Goal: Navigation & Orientation: Understand site structure

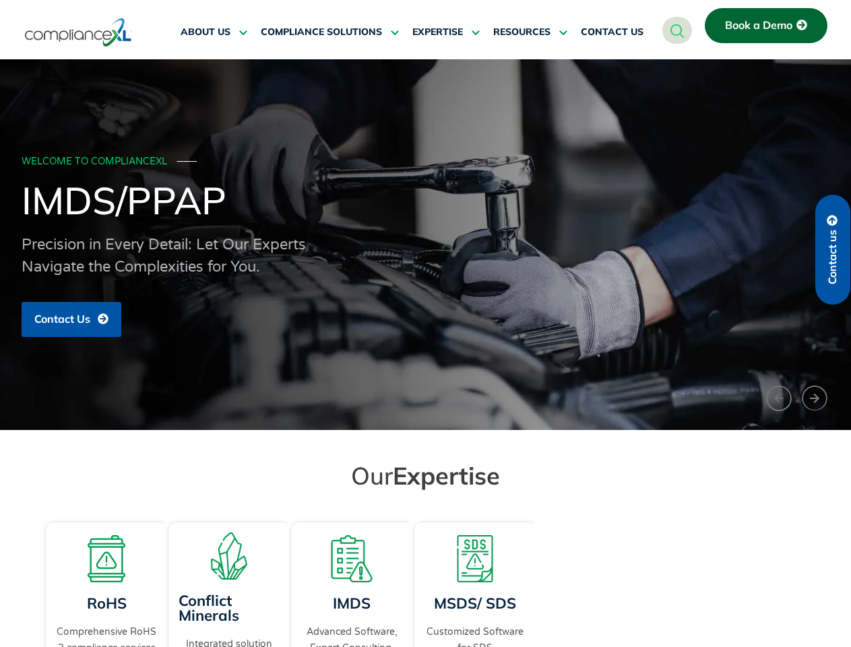
click at [531, 32] on span "RESOURCES" at bounding box center [521, 32] width 57 height 12
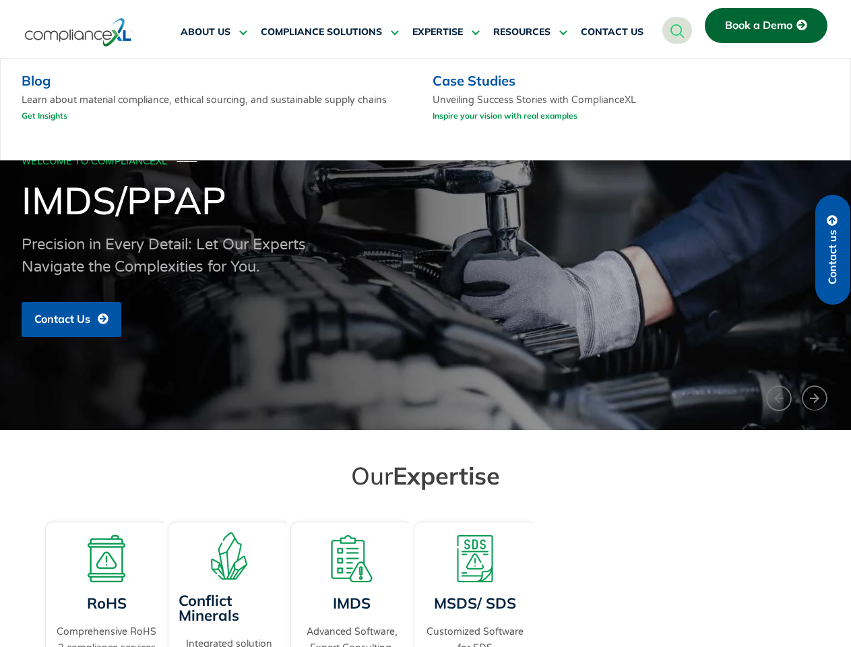
click at [425, 245] on div "WELCOME TO COMPLIANCEXL ─── IMDS/PPAP Precision in Every Detail: Let Our Expert…" at bounding box center [426, 245] width 809 height 199
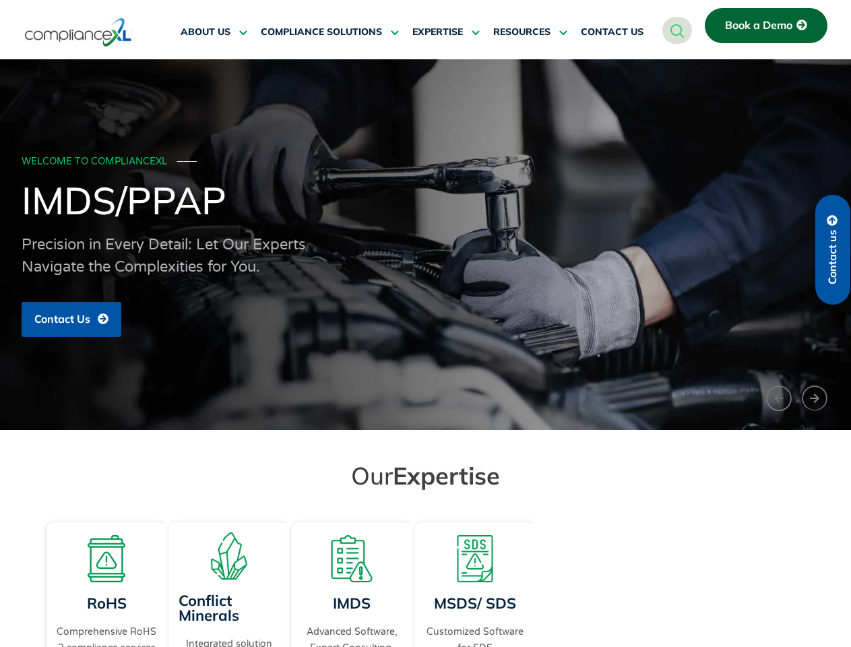
click at [425, 245] on div "WELCOME TO COMPLIANCEXL ─── IMDS/PPAP Precision in Every Detail: Let Our Expert…" at bounding box center [426, 245] width 809 height 199
click at [779, 398] on iframe at bounding box center [740, 516] width 202 height 236
